Goal: Navigation & Orientation: Find specific page/section

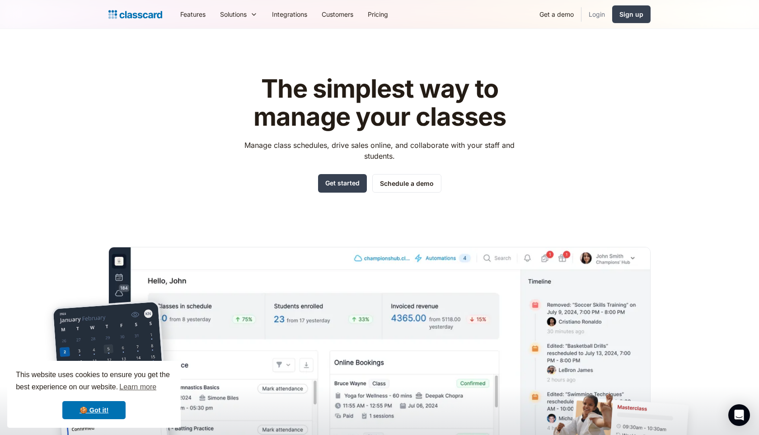
click at [599, 11] on link "Login" at bounding box center [596, 14] width 31 height 20
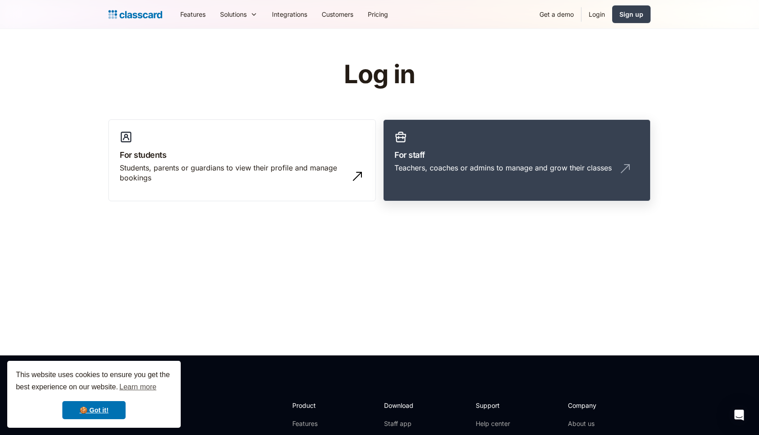
click at [440, 155] on h3 "For staff" at bounding box center [516, 155] width 245 height 12
